Goal: Task Accomplishment & Management: Complete application form

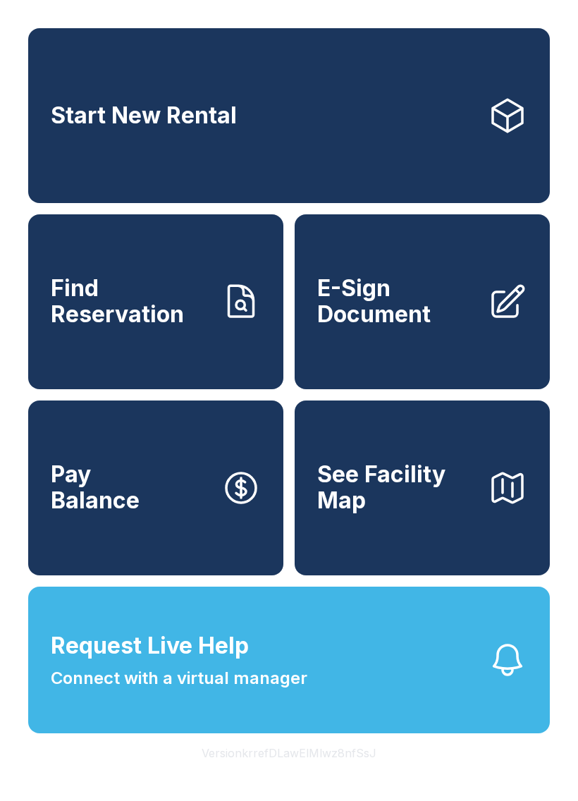
click at [241, 691] on span "Request Live Help Connect with a virtual manager" at bounding box center [179, 660] width 257 height 62
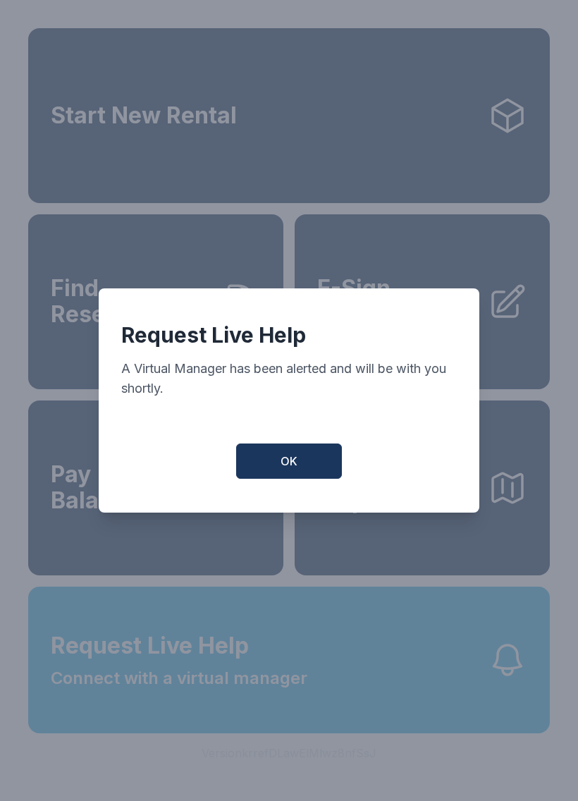
click at [288, 469] on span "OK" at bounding box center [289, 461] width 17 height 17
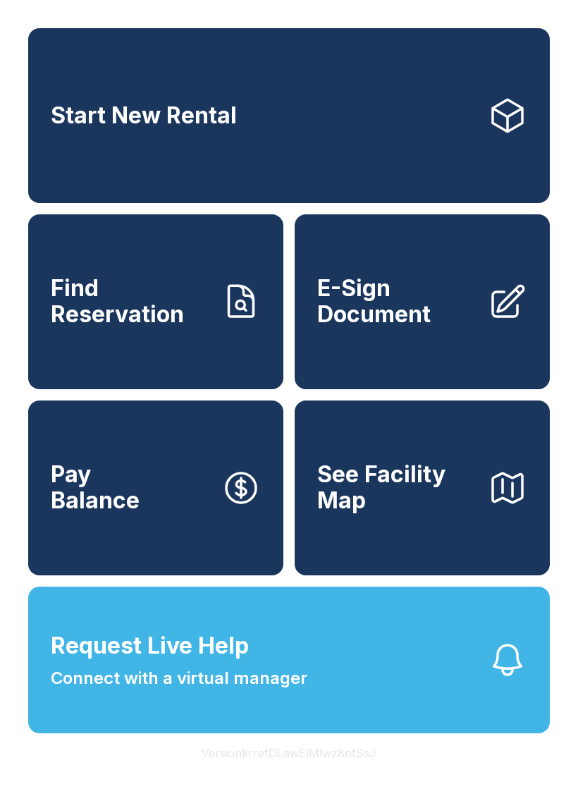
click at [436, 6] on div "Start New Rental Find Reservation E-Sign Document Pay Balance See Facility Map …" at bounding box center [289, 400] width 578 height 801
click at [421, 326] on span "E-Sign Document" at bounding box center [396, 301] width 159 height 51
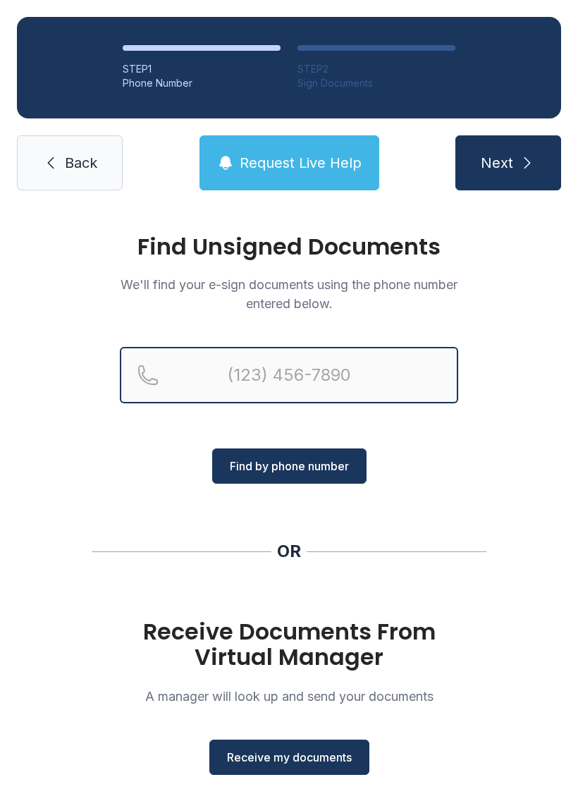
click at [240, 367] on input "Reservation phone number" at bounding box center [289, 375] width 338 height 56
type input "("
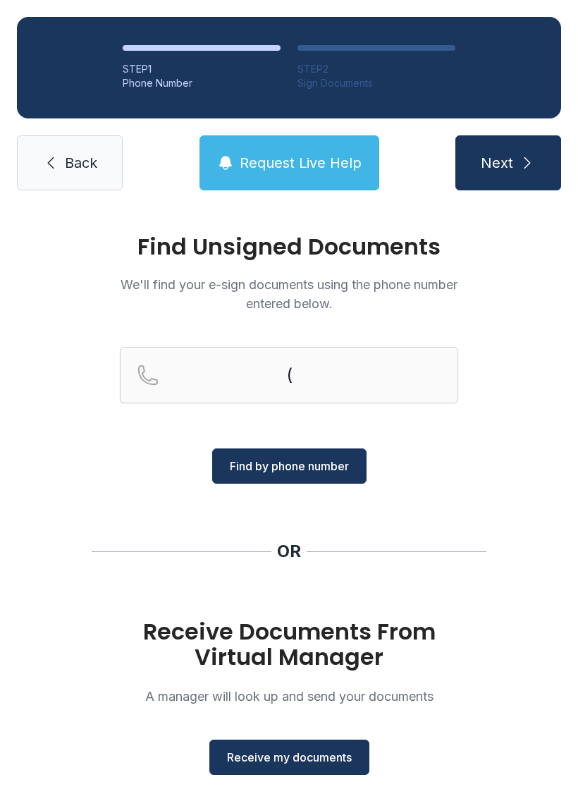
click at [548, 378] on div "Find Unsigned Documents We'll find your e-sign documents using the phone number…" at bounding box center [289, 519] width 578 height 624
click at [328, 761] on span "Receive my documents" at bounding box center [289, 757] width 125 height 17
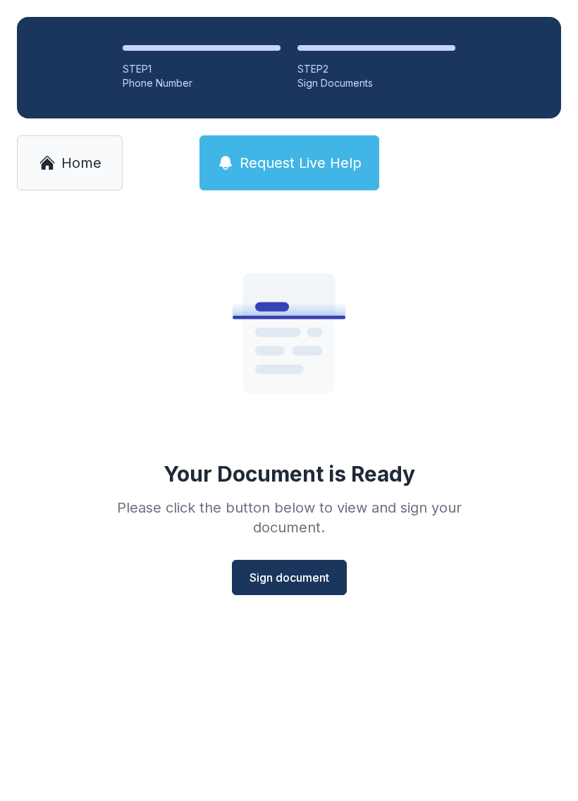
click at [300, 579] on span "Sign document" at bounding box center [290, 577] width 80 height 17
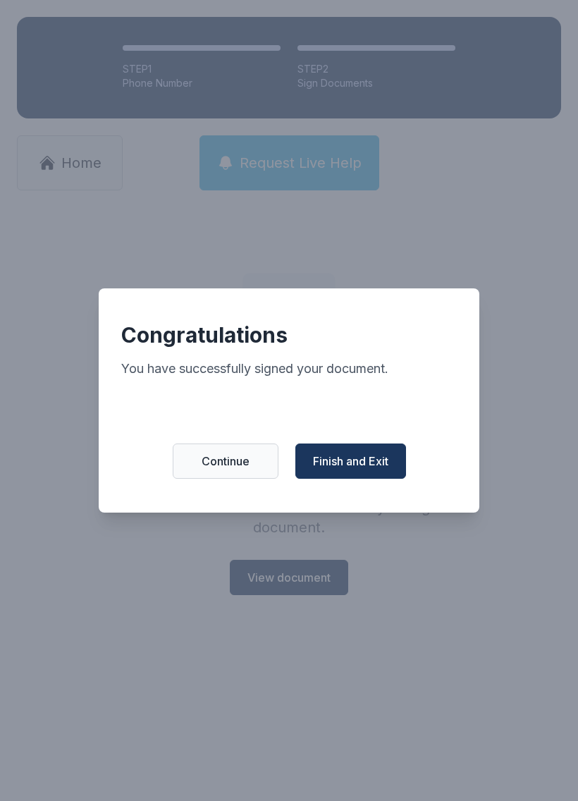
click at [373, 465] on span "Finish and Exit" at bounding box center [350, 461] width 75 height 17
